Goal: Task Accomplishment & Management: Manage account settings

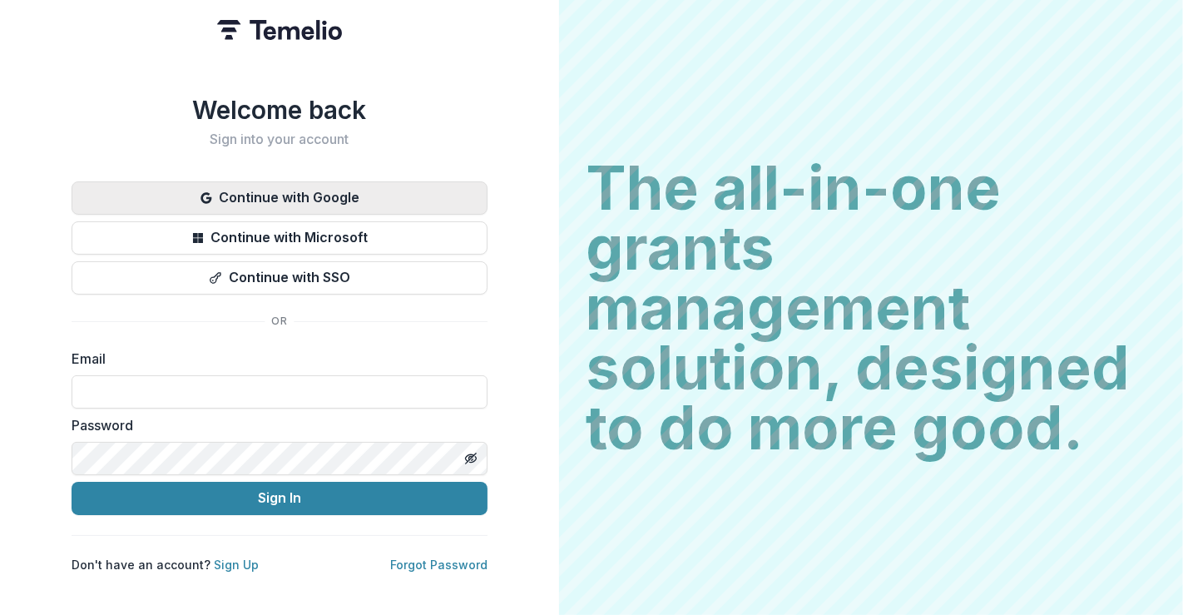
click at [359, 183] on button "Continue with Google" at bounding box center [280, 197] width 416 height 33
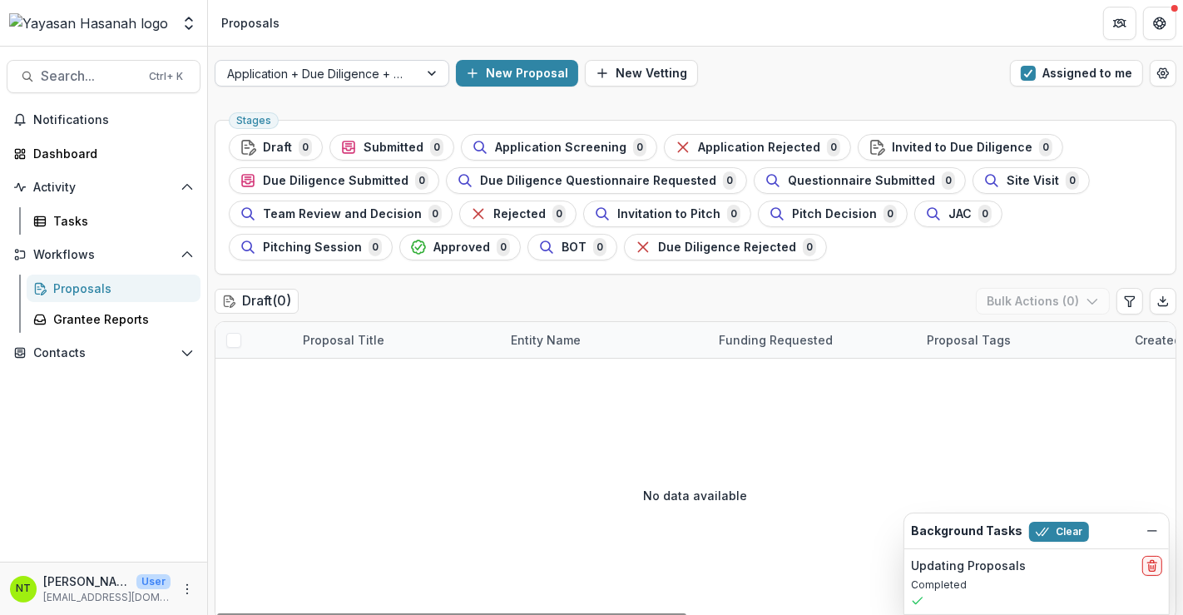
click at [384, 68] on div at bounding box center [317, 73] width 180 height 21
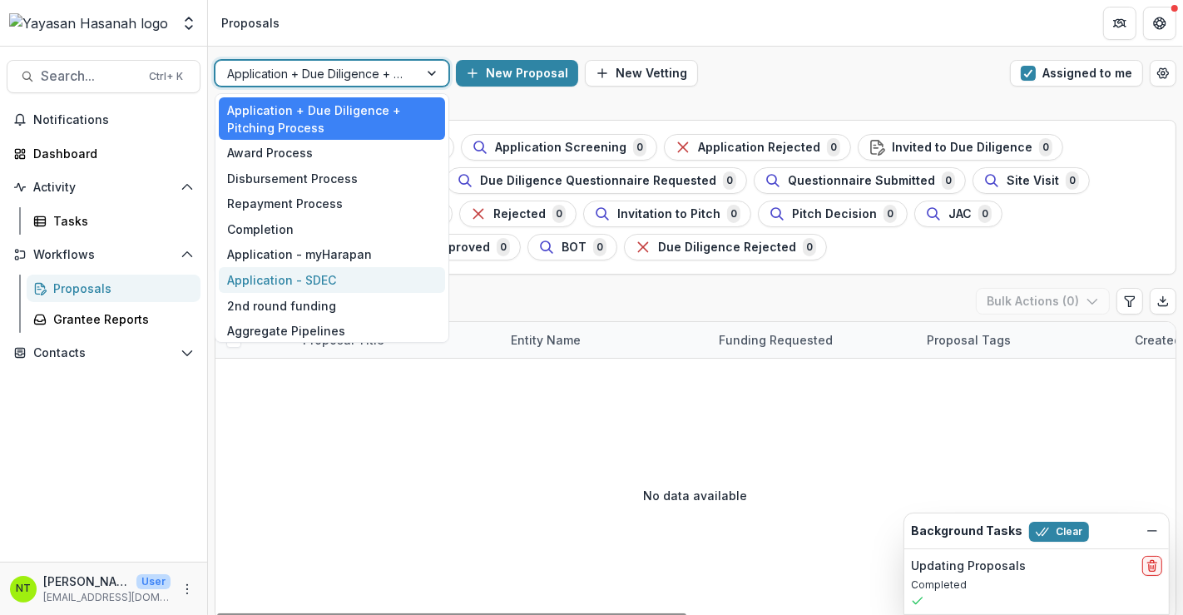
click at [328, 275] on div "Application - SDEC" at bounding box center [332, 280] width 226 height 26
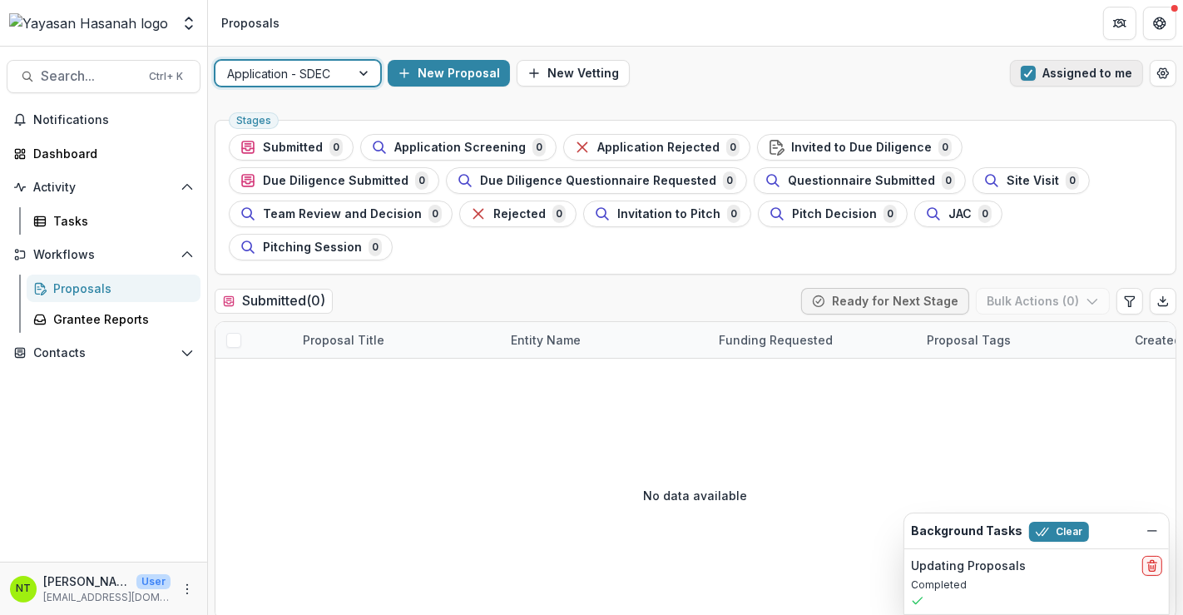
click at [1064, 77] on button "Assigned to me" at bounding box center [1076, 73] width 133 height 27
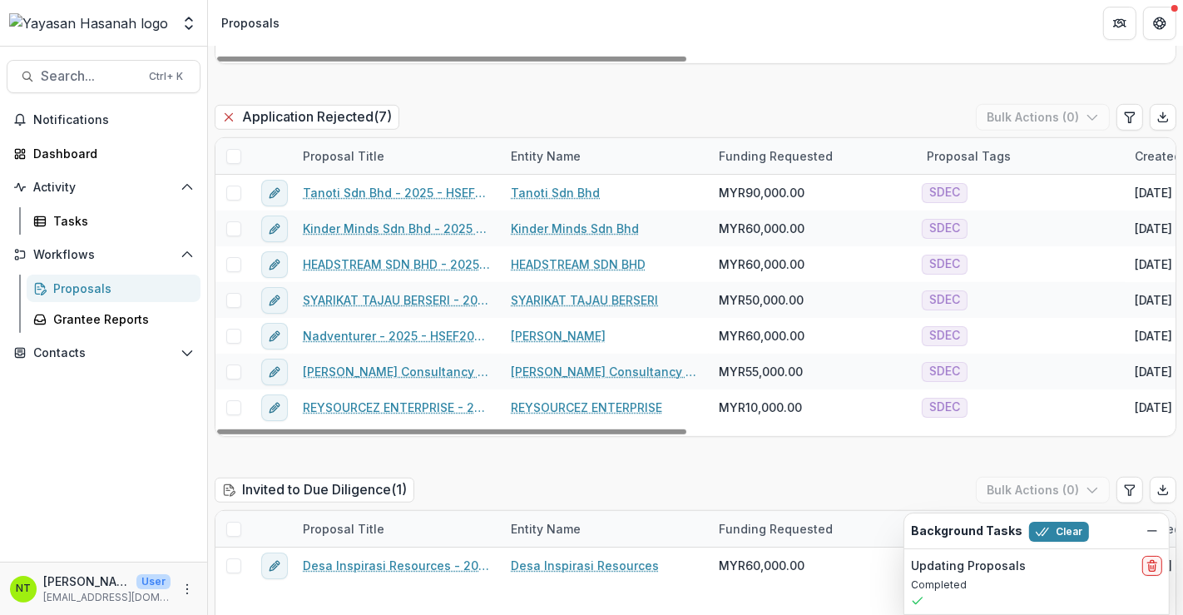
scroll to position [1017, 0]
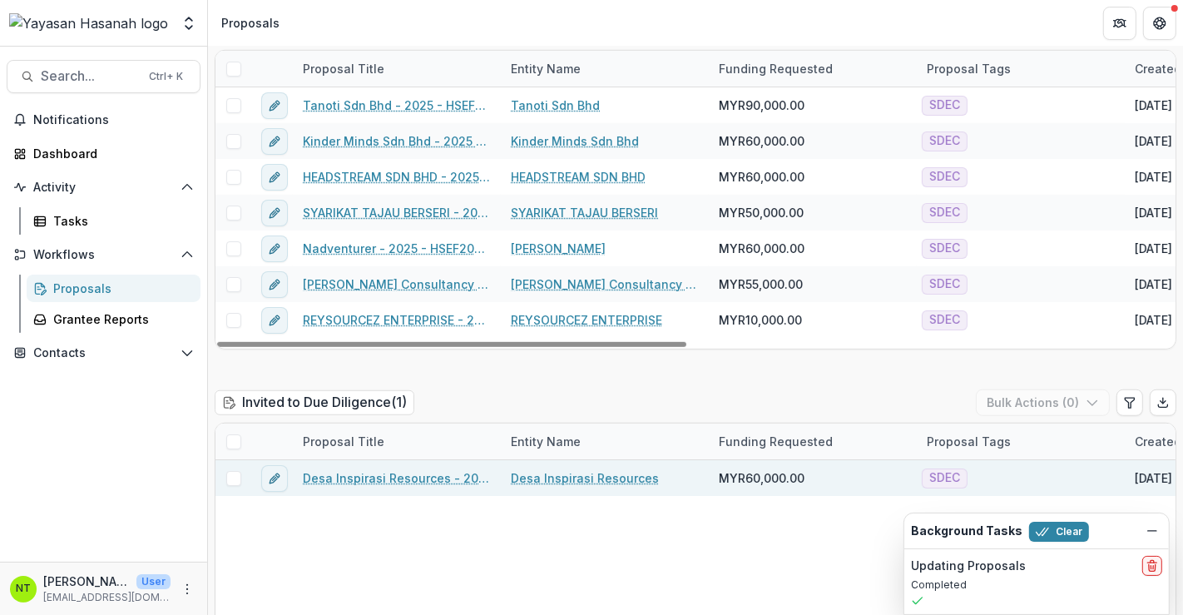
click at [327, 469] on link "Desa Inspirasi Resources - 2025 - HSEF2025 - SDEC" at bounding box center [397, 477] width 188 height 17
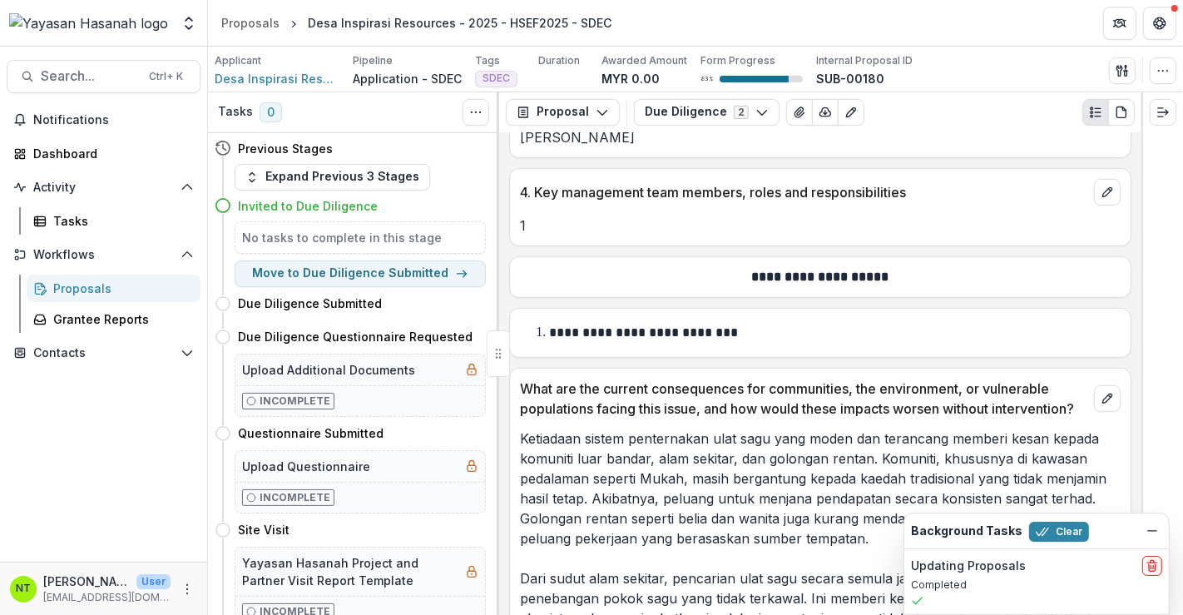
scroll to position [646, 0]
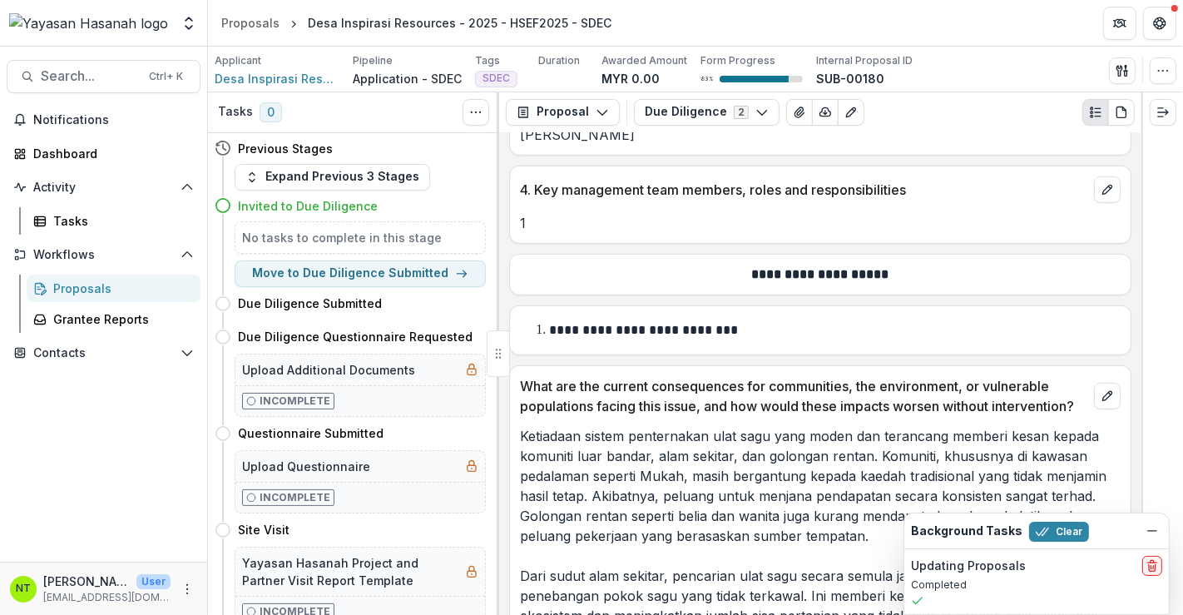
click at [1064, 521] on div "Background Tasks Clear" at bounding box center [1036, 530] width 265 height 35
click at [1064, 528] on icon "Dismiss" at bounding box center [1152, 530] width 13 height 13
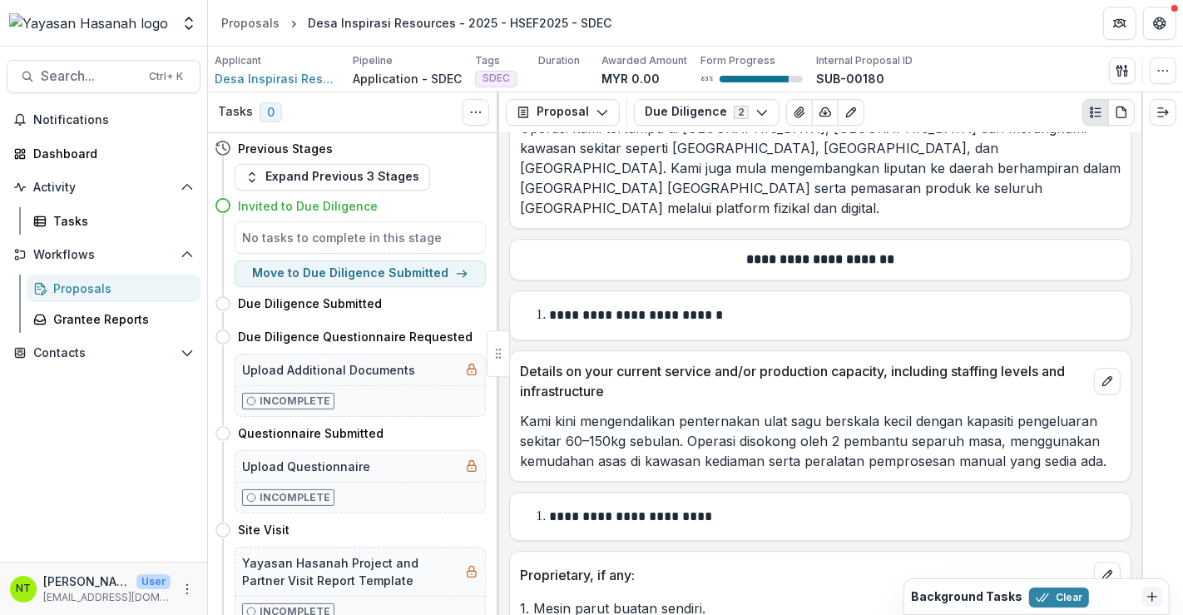
scroll to position [4437, 0]
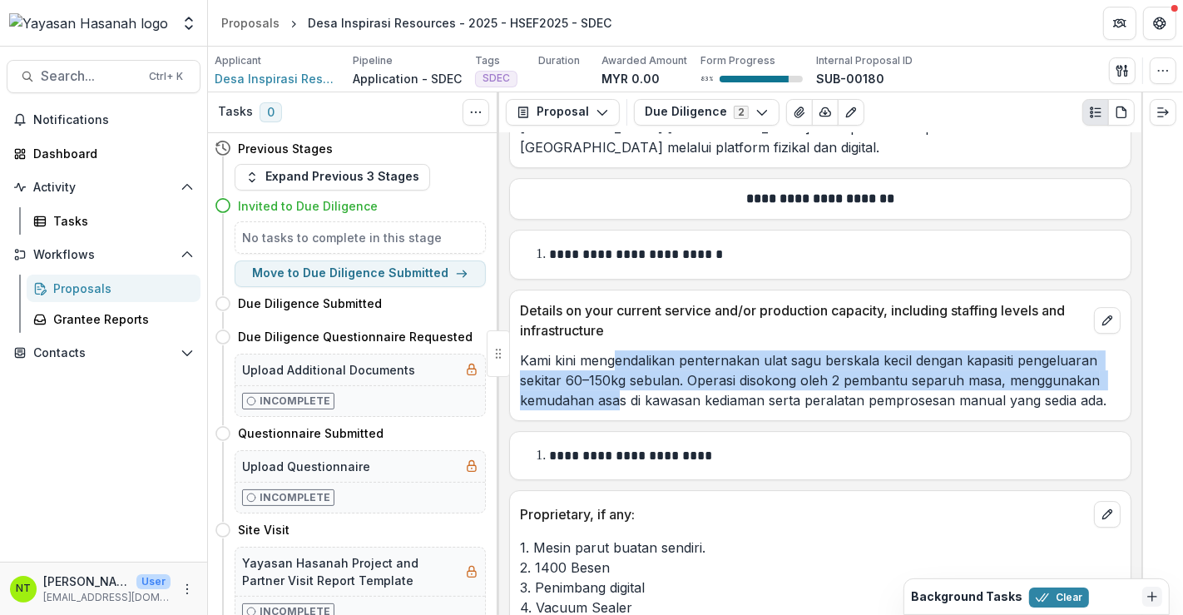
drag, startPoint x: 617, startPoint y: 300, endPoint x: 618, endPoint y: 368, distance: 67.4
click at [618, 368] on div "**********" at bounding box center [820, 374] width 642 height 482
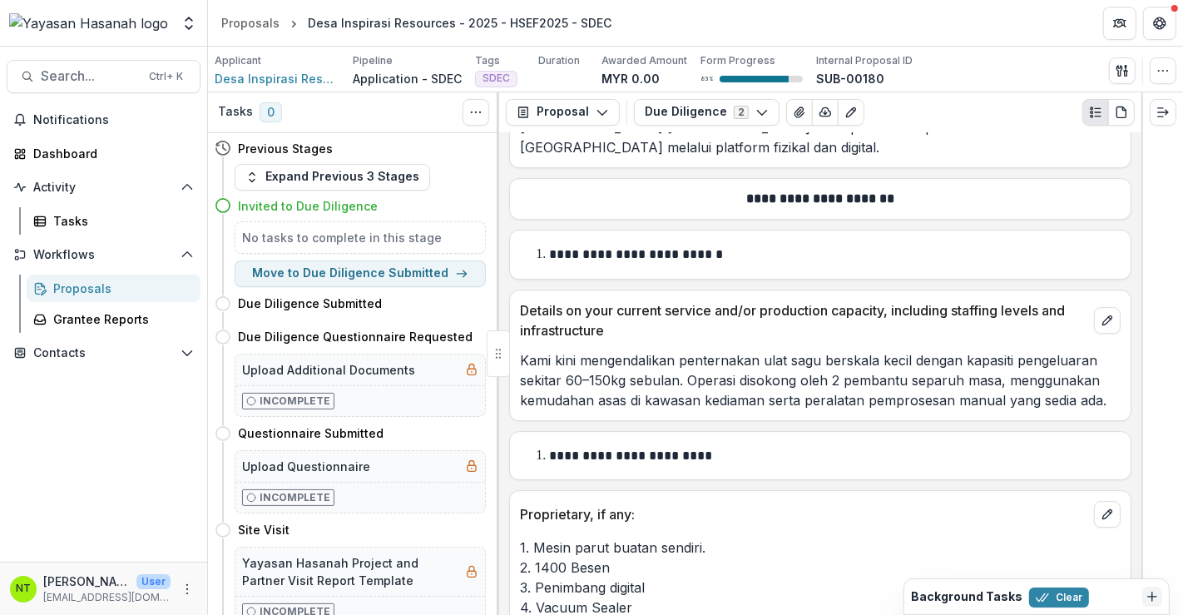
click at [802, 445] on li "**********" at bounding box center [830, 456] width 581 height 22
drag, startPoint x: 749, startPoint y: 384, endPoint x: 746, endPoint y: 430, distance: 45.8
click at [746, 430] on div "**********" at bounding box center [820, 374] width 642 height 482
click at [661, 537] on p "1. Mesin parut buatan sendiri. 2. 1400 Besen 3. Penimbang digital 4. Vacuum Sea…" at bounding box center [820, 577] width 601 height 80
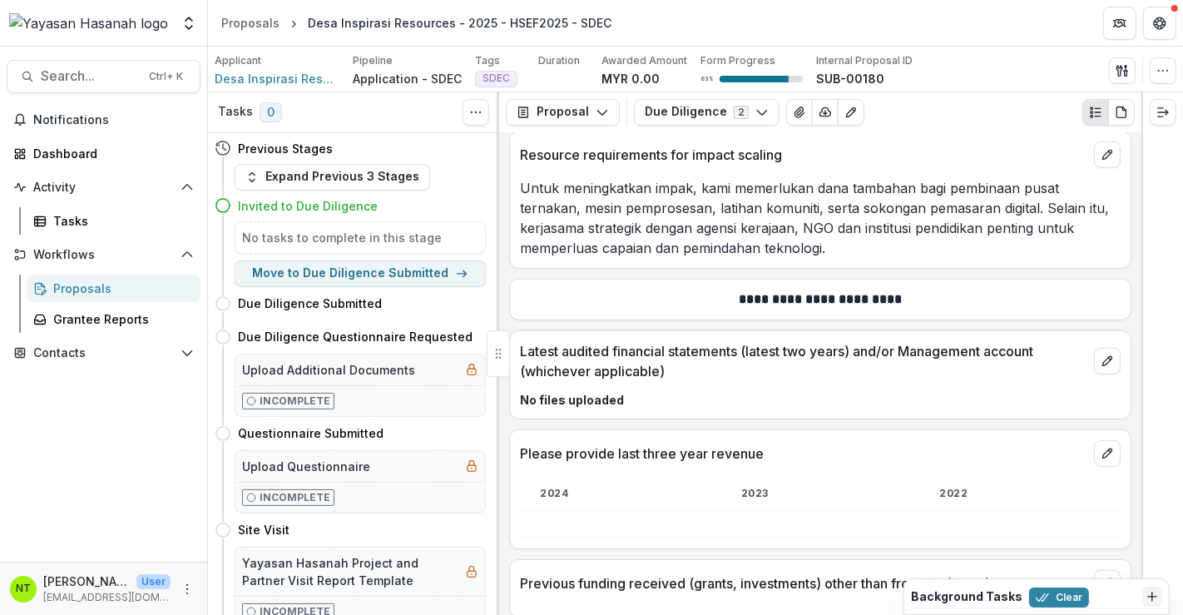
scroll to position [6101, 0]
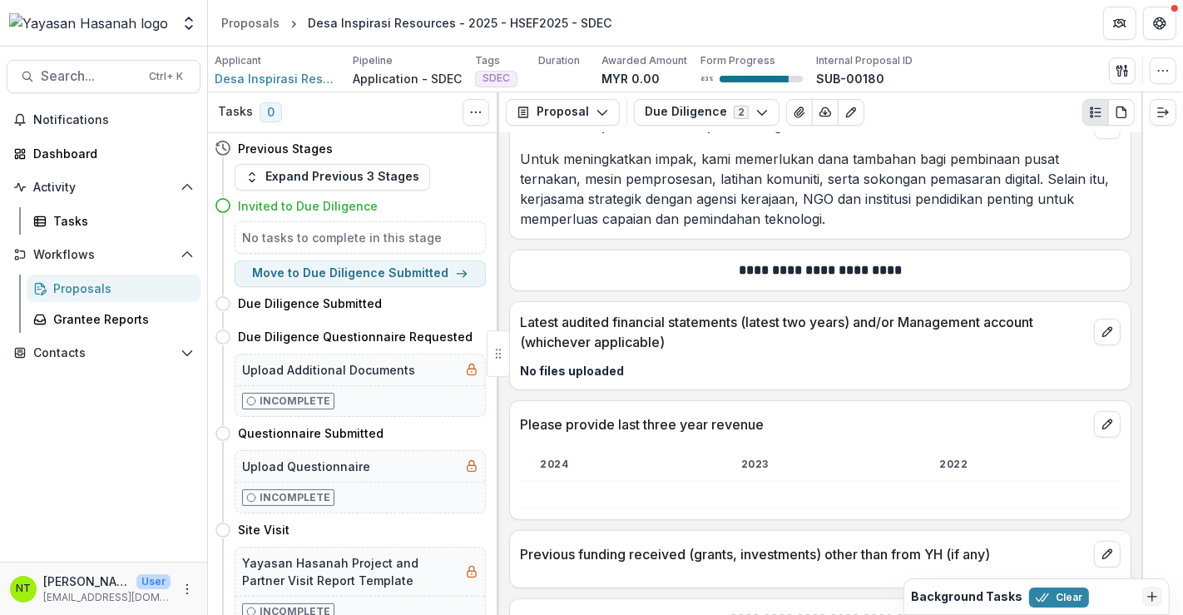
click at [607, 362] on p "No files uploaded" at bounding box center [820, 370] width 601 height 17
drag, startPoint x: 906, startPoint y: 260, endPoint x: 1048, endPoint y: 262, distance: 142.3
click at [1048, 312] on p "Latest audited financial statements (latest two years) and/or Management accoun…" at bounding box center [803, 332] width 567 height 40
copy p "Management account"
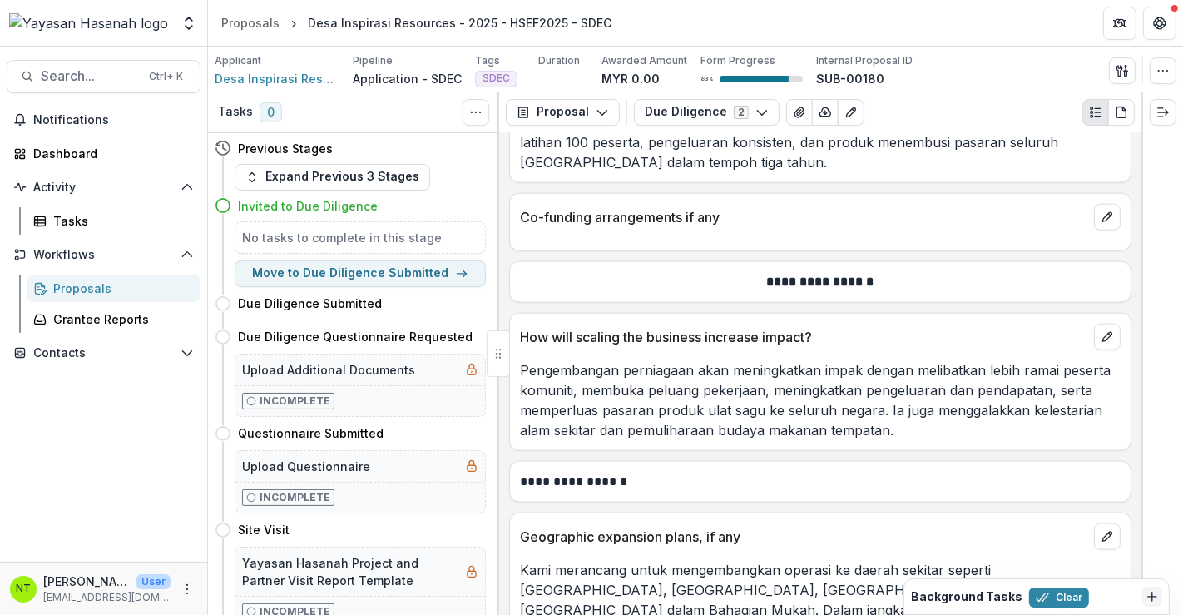
scroll to position [7210, 0]
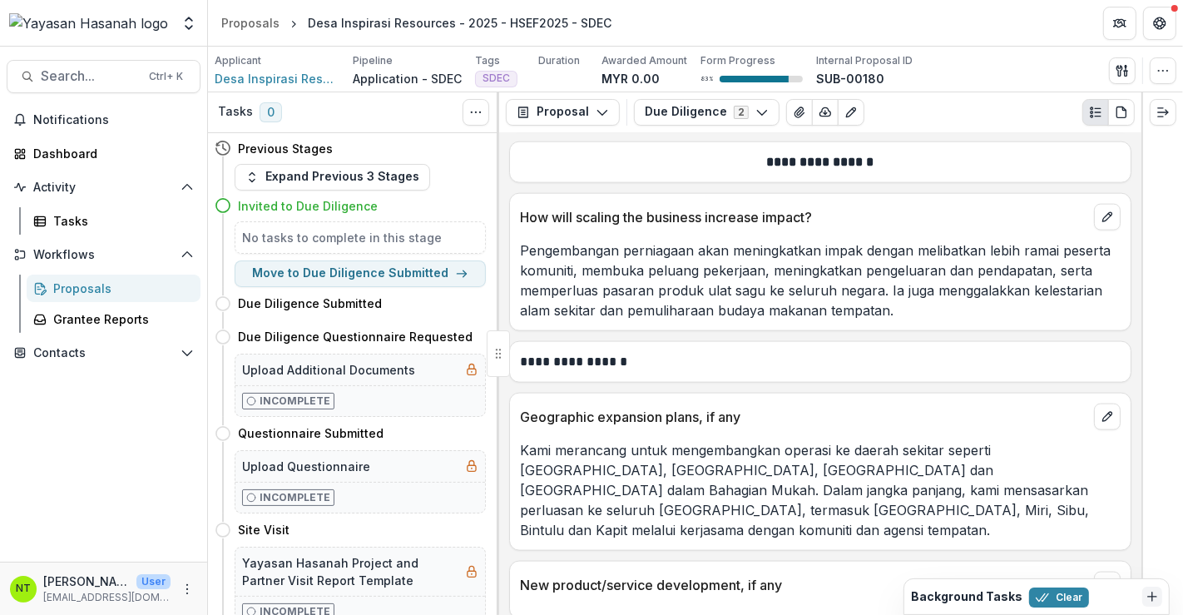
click at [601, 352] on p "**********" at bounding box center [818, 362] width 597 height 20
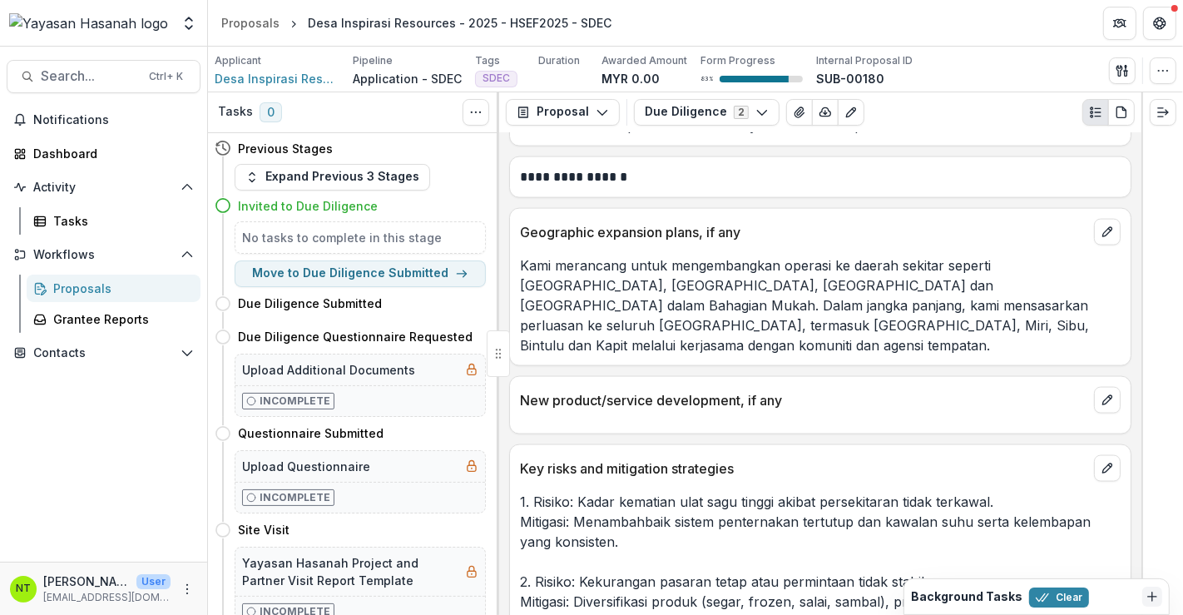
click at [686, 390] on p "New product/service development, if any" at bounding box center [803, 400] width 567 height 20
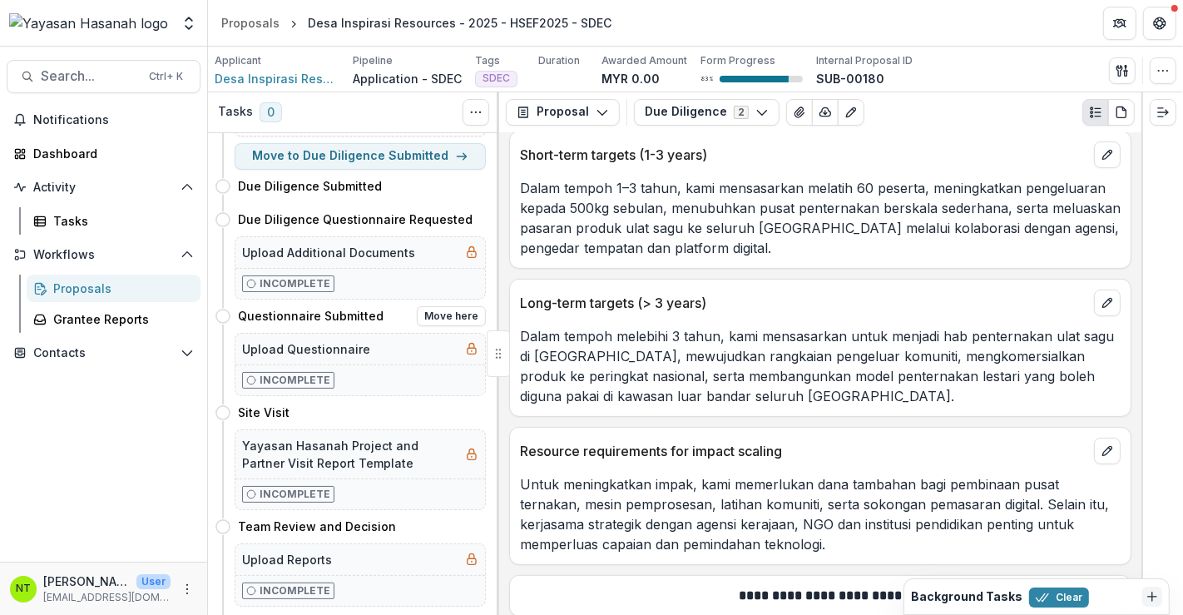
scroll to position [185, 0]
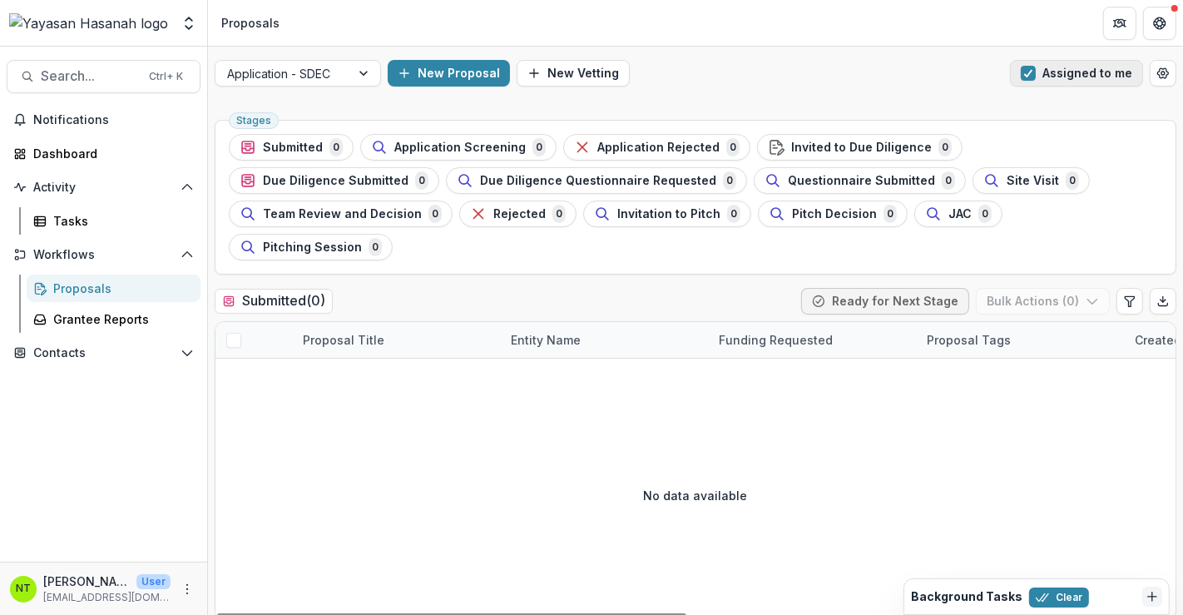
click at [1058, 75] on button "Assigned to me" at bounding box center [1076, 73] width 133 height 27
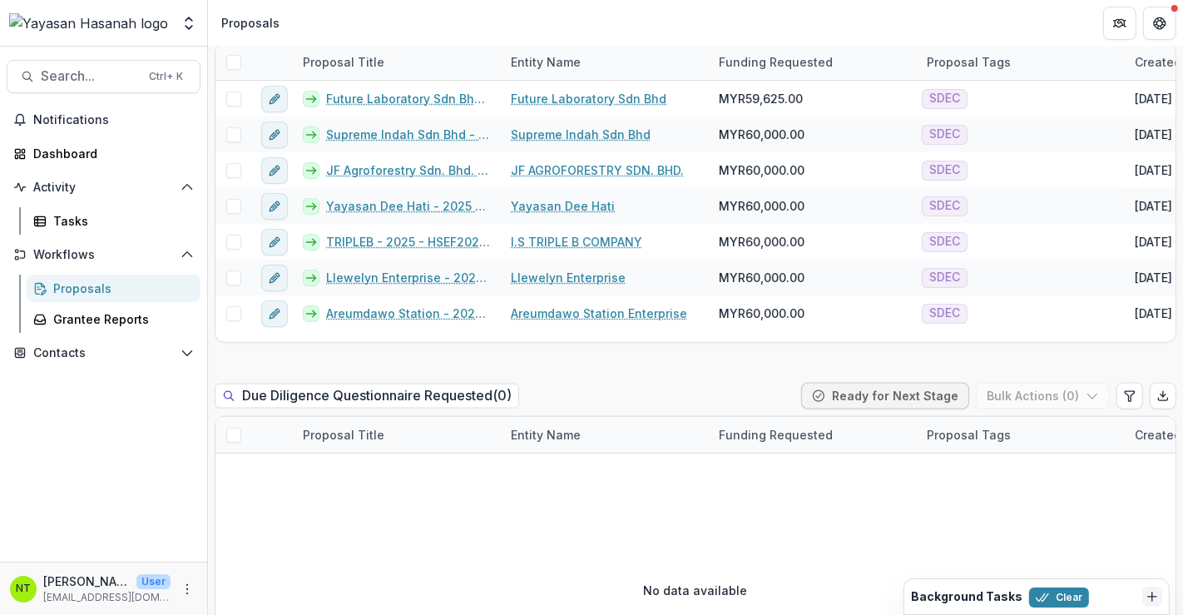
scroll to position [1687, 0]
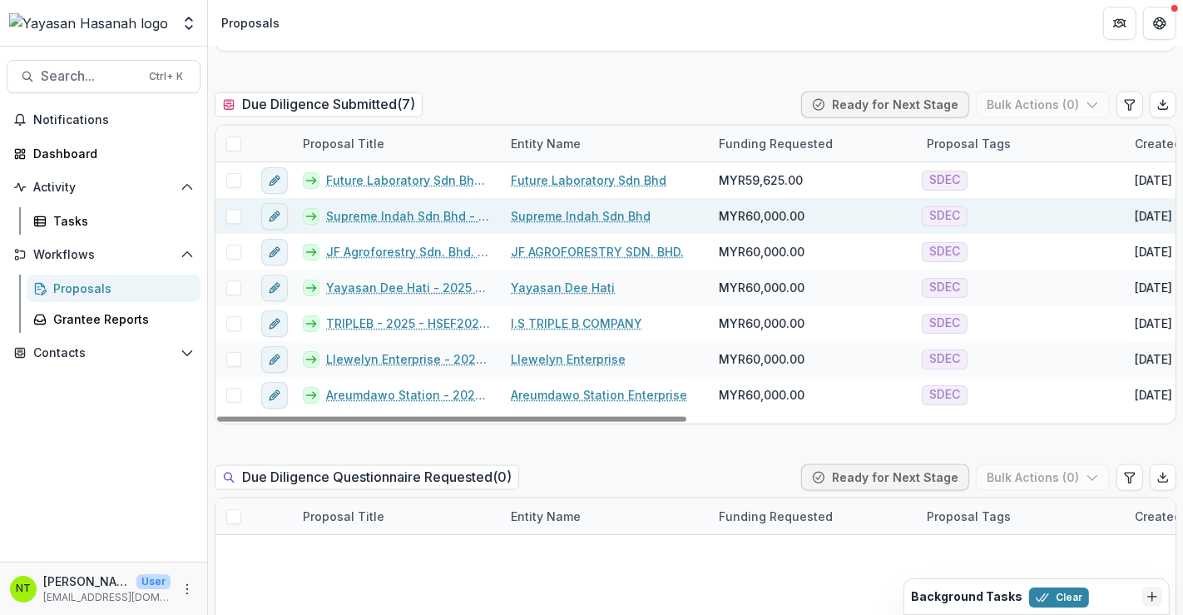
click at [373, 207] on link "Supreme Indah Sdn Bhd - 2025 - HSEF2025 - SDEC" at bounding box center [408, 215] width 165 height 17
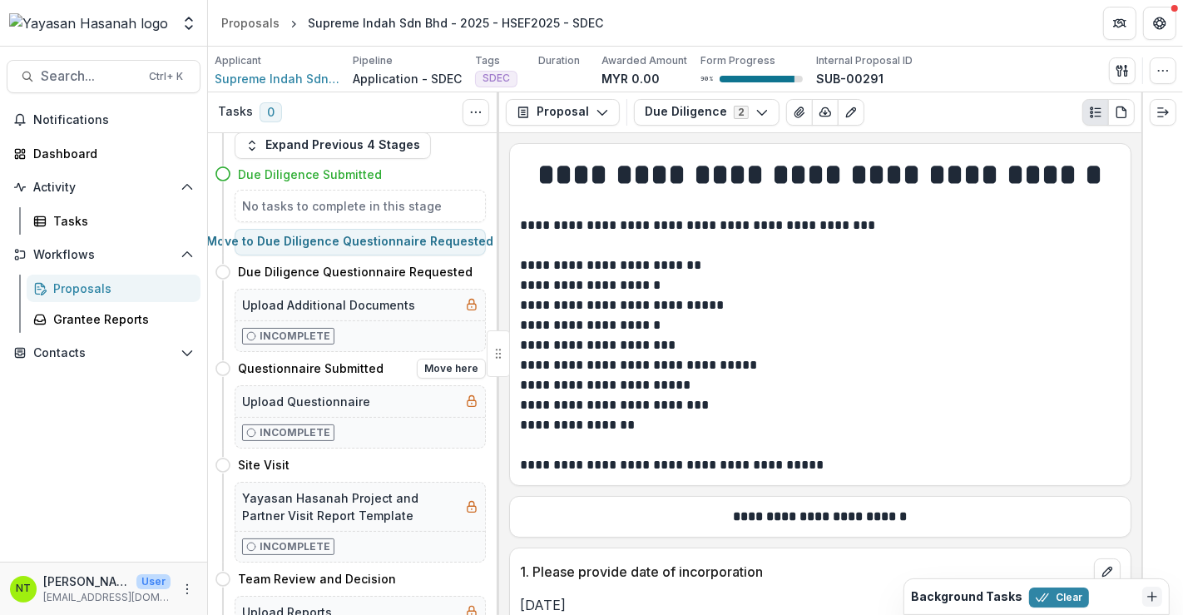
scroll to position [4, 0]
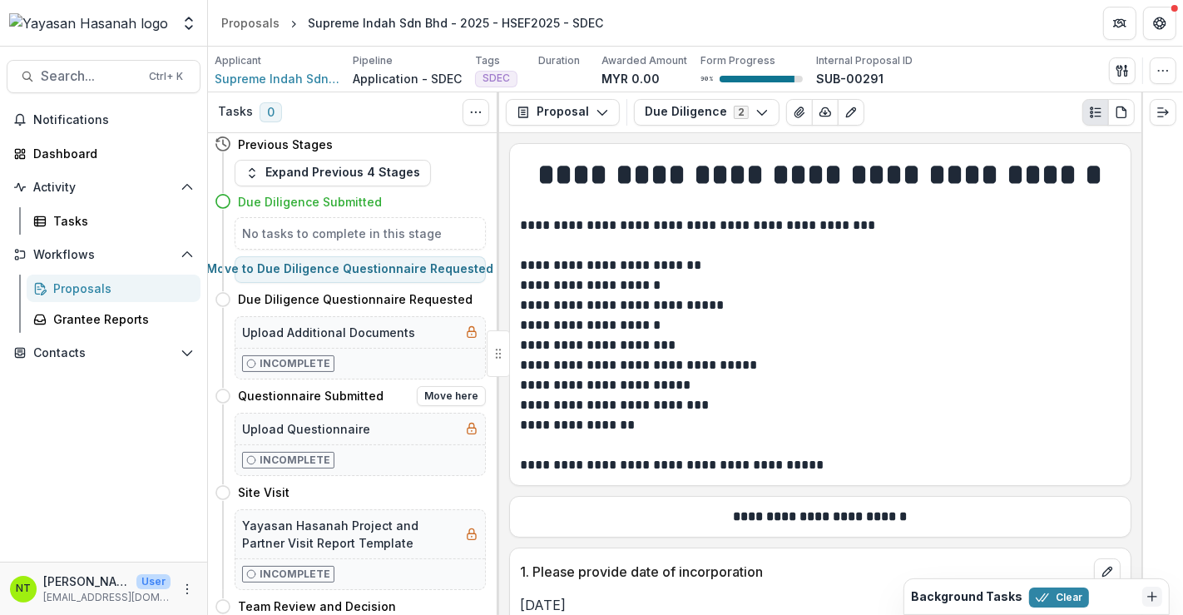
click at [309, 453] on p "Incomplete" at bounding box center [295, 460] width 71 height 15
click at [433, 393] on button "Move here" at bounding box center [451, 396] width 69 height 20
select select "**********"
